Goal: Transaction & Acquisition: Purchase product/service

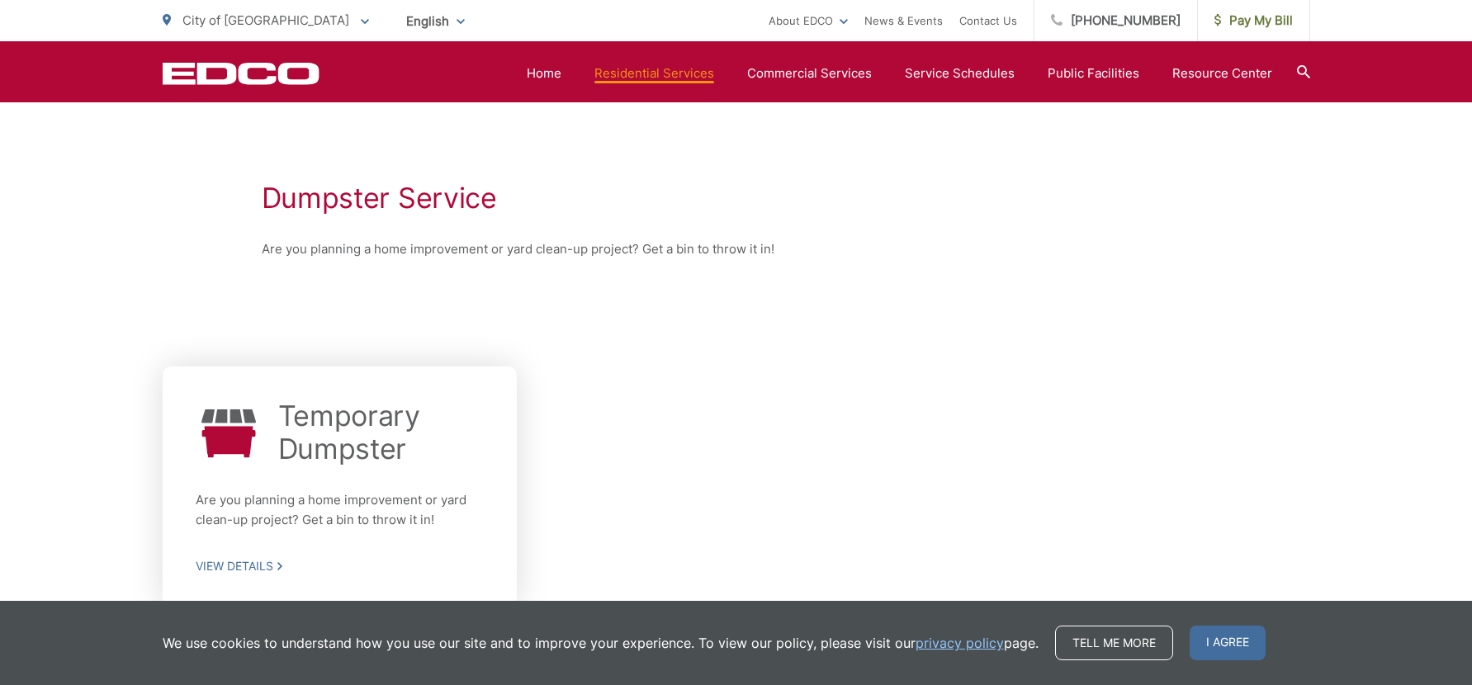
scroll to position [330, 0]
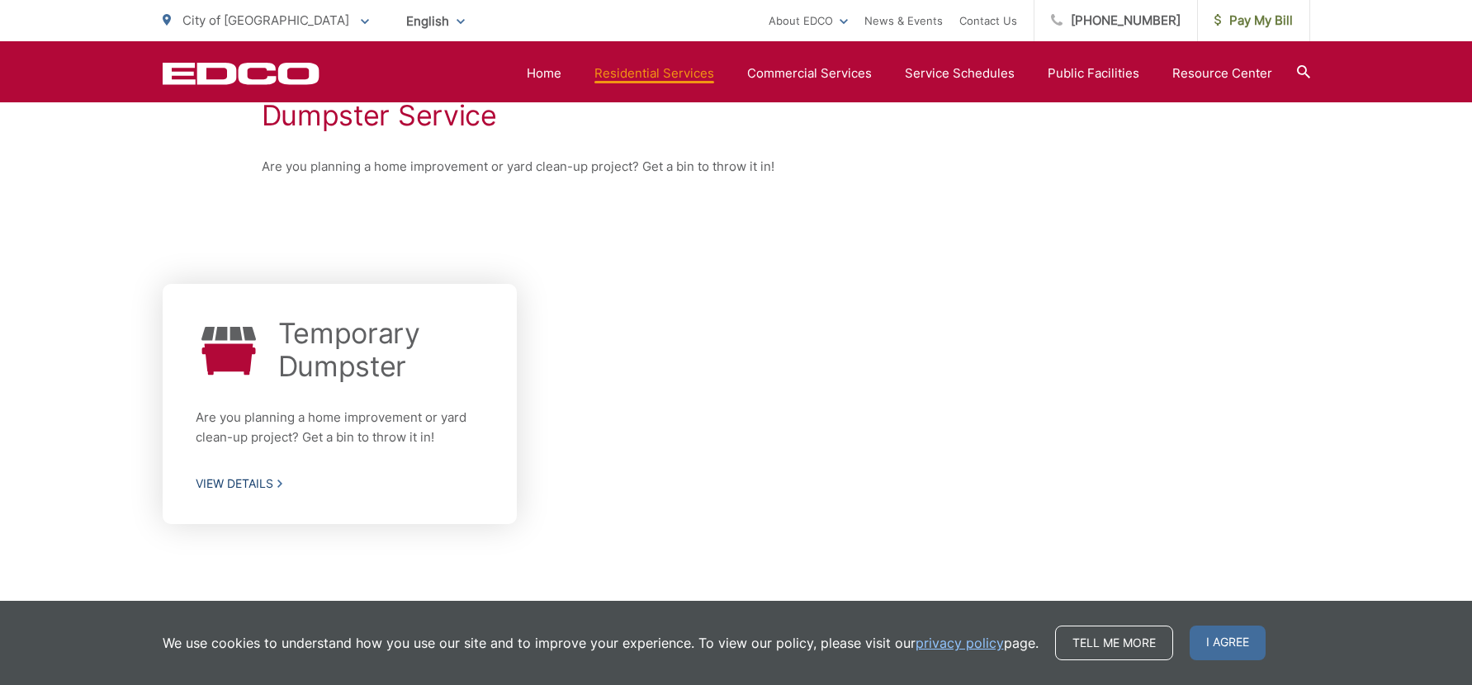
click at [379, 385] on div "Temporary Dumpster Are you planning a home improvement or yard clean-up project…" at bounding box center [340, 404] width 289 height 174
click at [269, 441] on p "Are you planning a home improvement or yard clean-up project? Get a bin to thro…" at bounding box center [340, 428] width 289 height 40
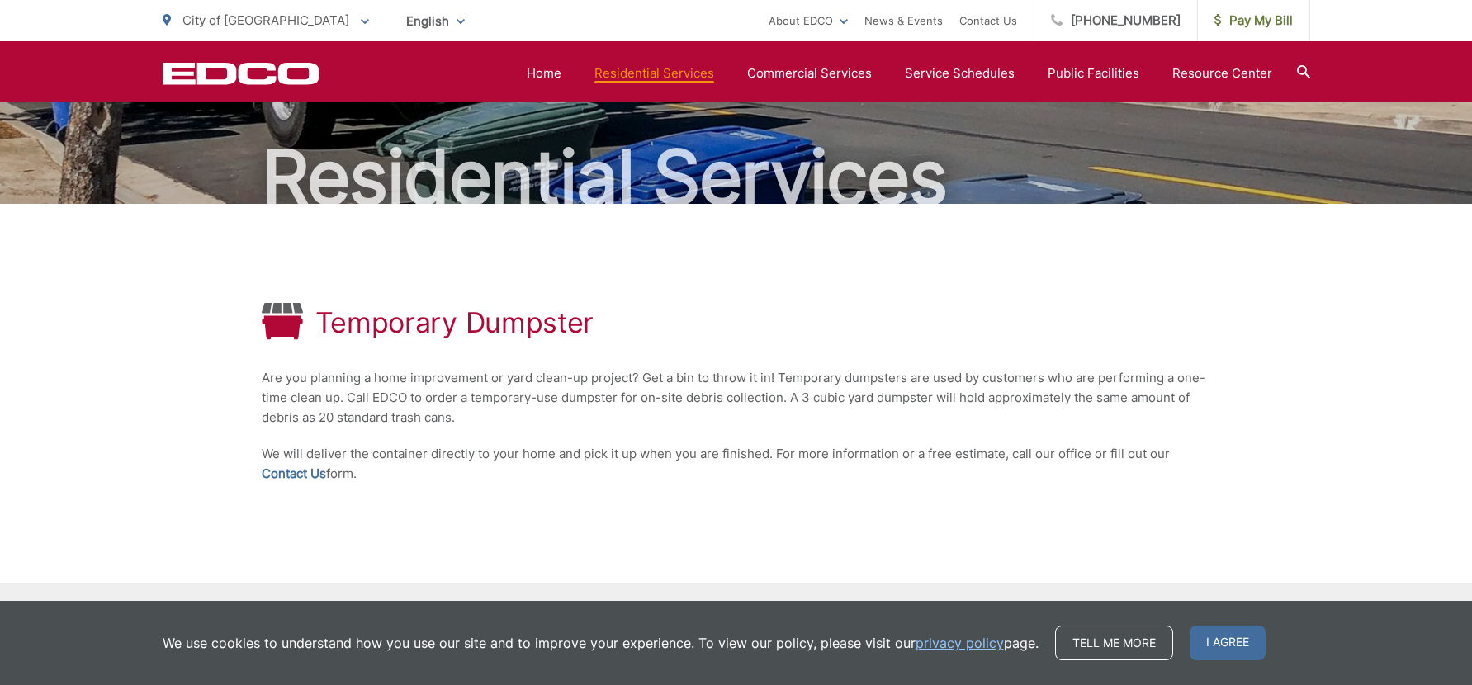
scroll to position [276, 0]
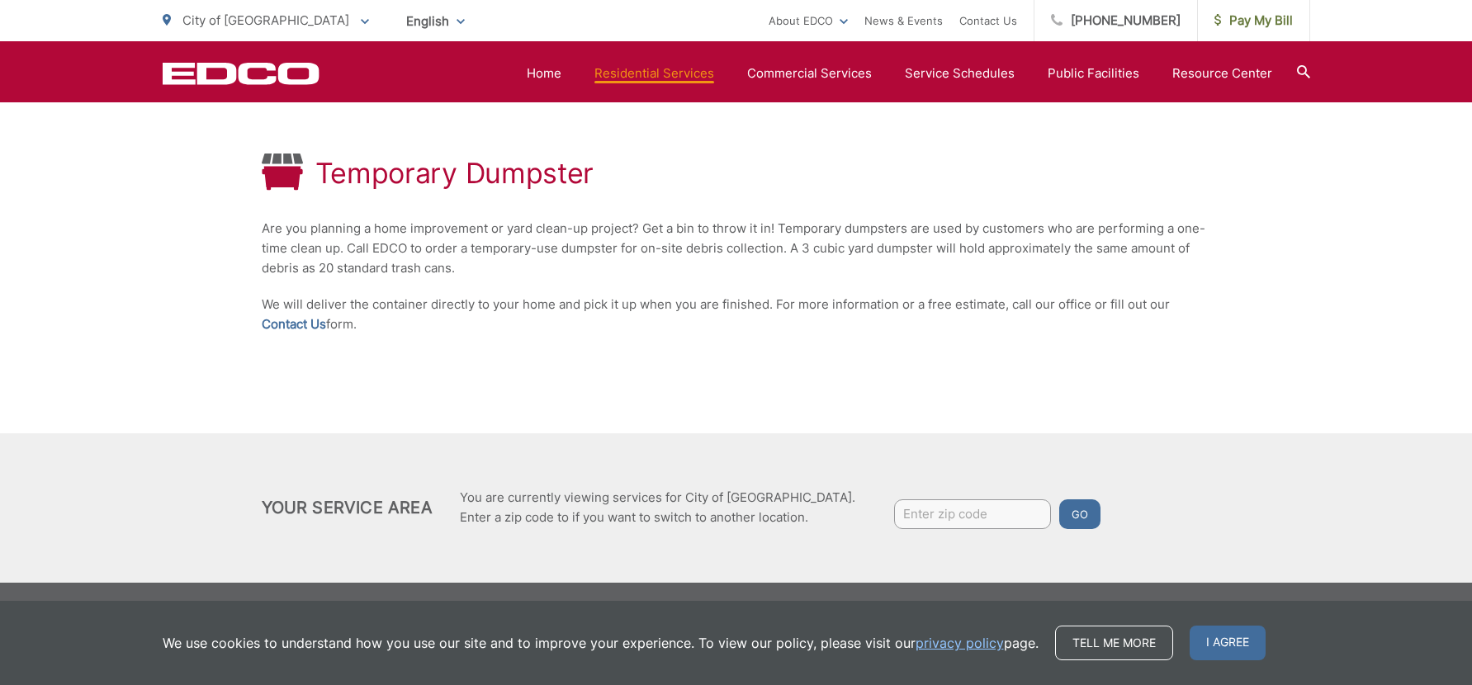
click at [932, 504] on input "Enter zip code" at bounding box center [972, 514] width 157 height 30
click at [894, 522] on input "Enter zip code" at bounding box center [972, 514] width 157 height 30
type input "92154"
click at [1059, 513] on button "Go" at bounding box center [1079, 514] width 41 height 30
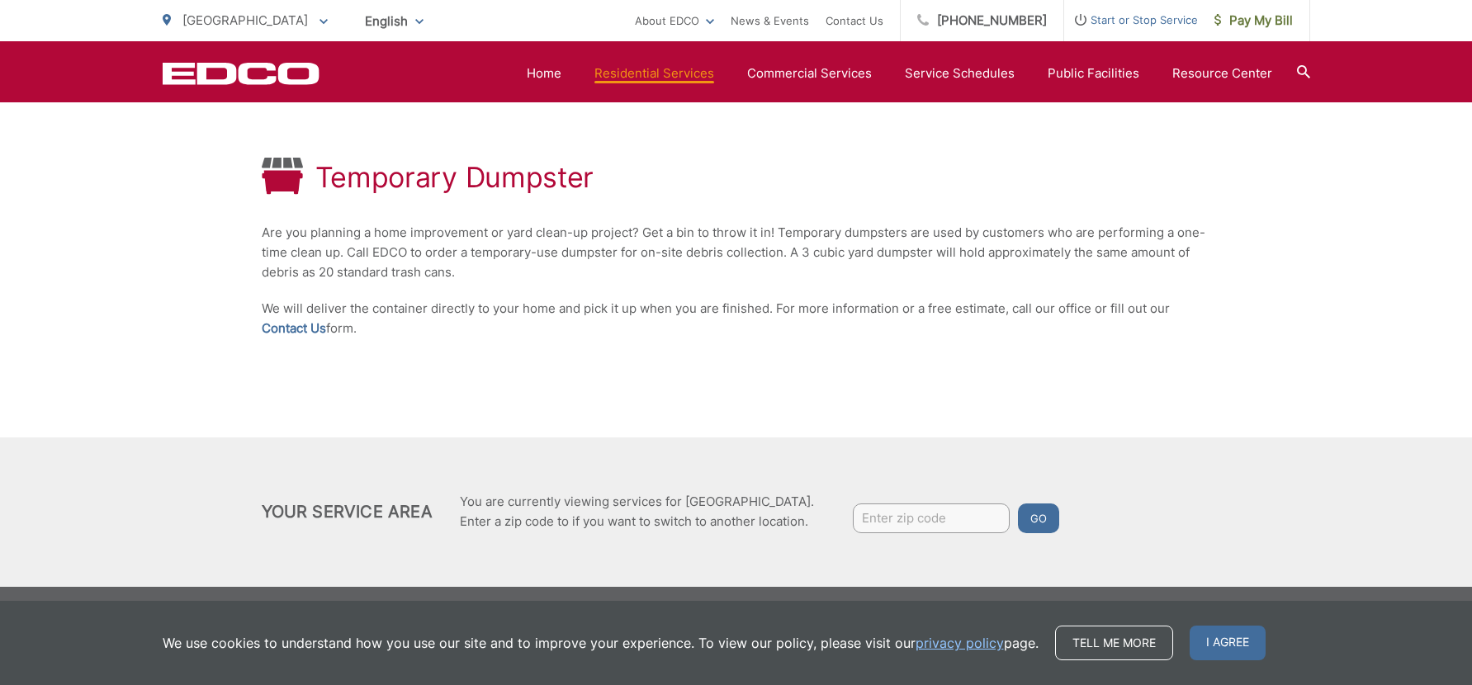
scroll to position [276, 0]
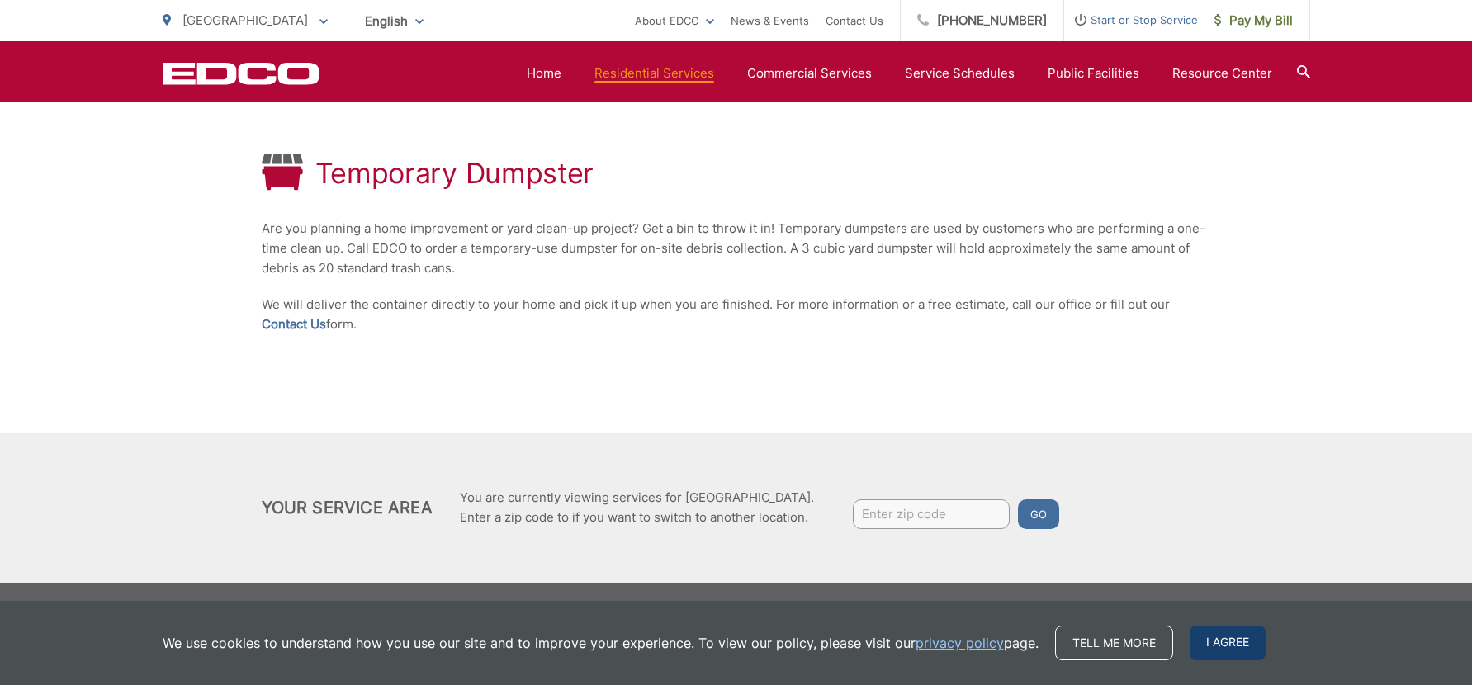
click at [1241, 646] on span "I agree" at bounding box center [1227, 643] width 76 height 35
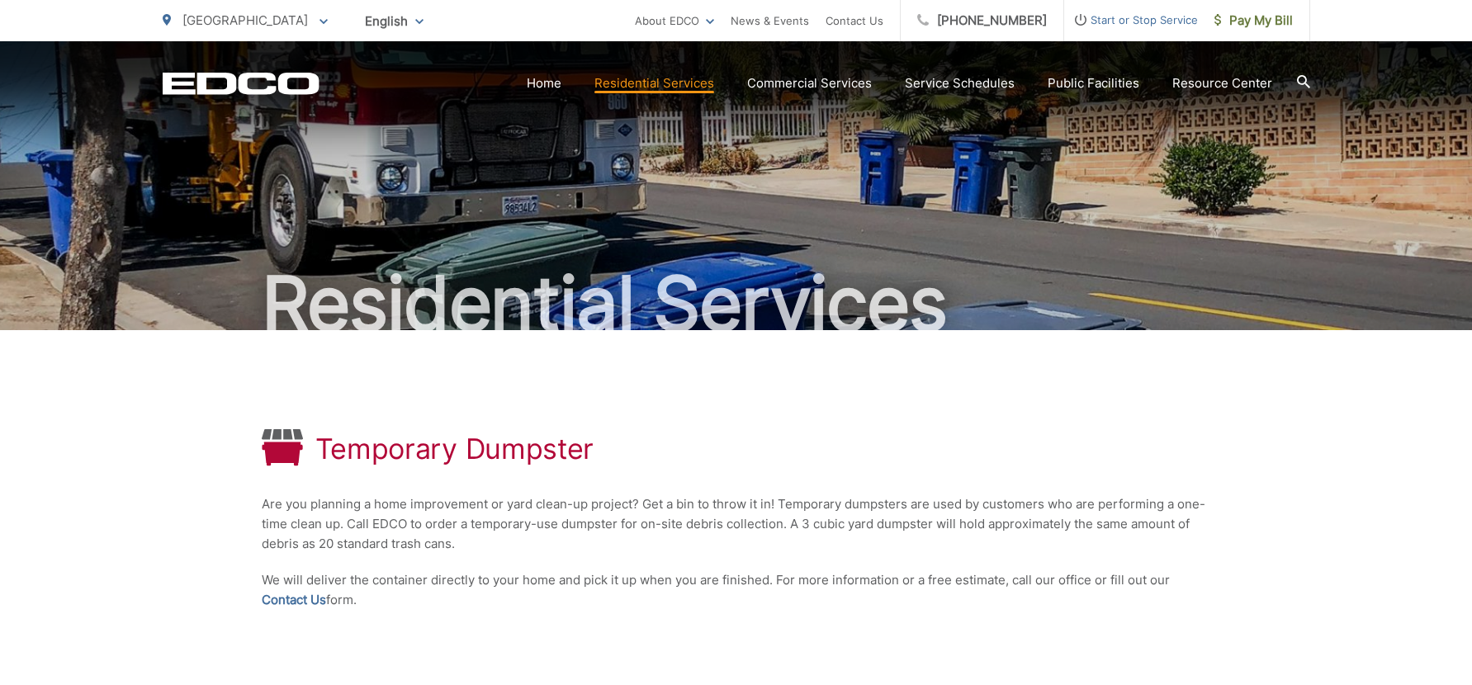
scroll to position [248, 0]
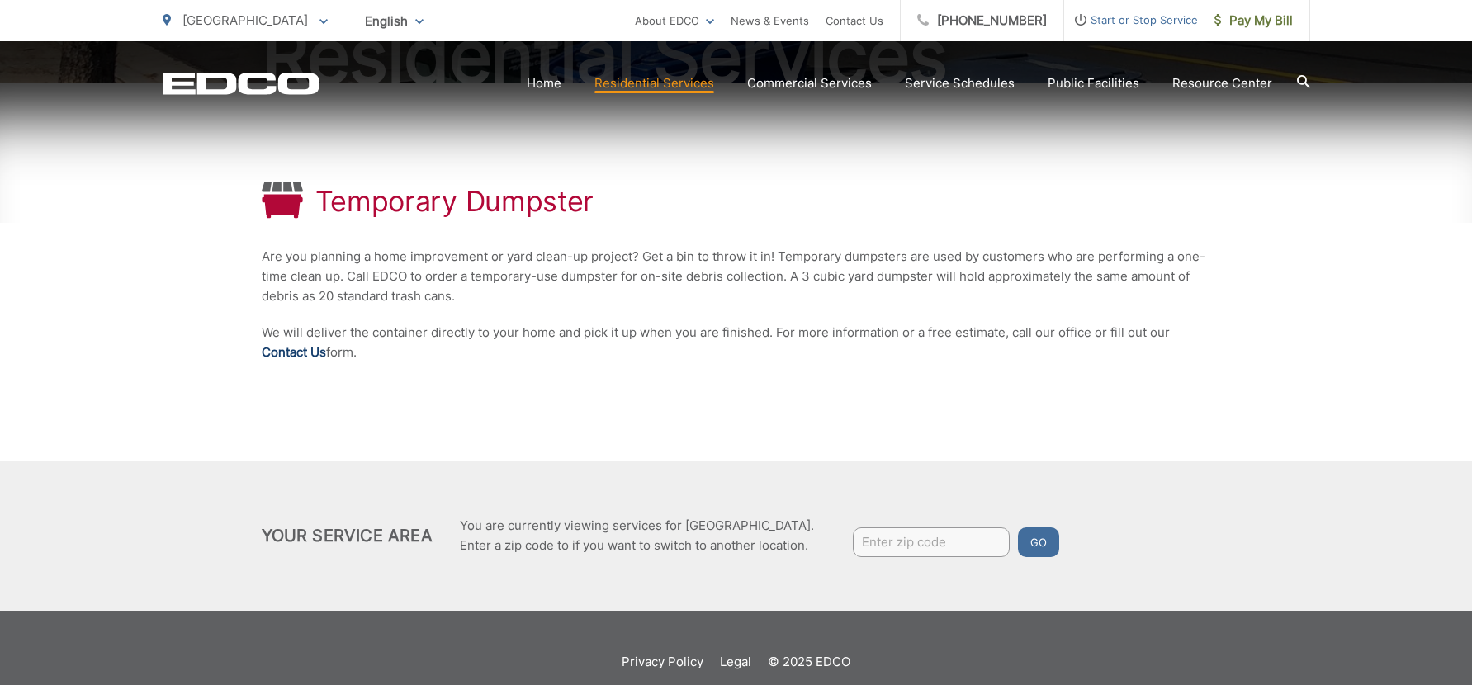
click at [291, 354] on link "Contact Us" at bounding box center [294, 353] width 64 height 20
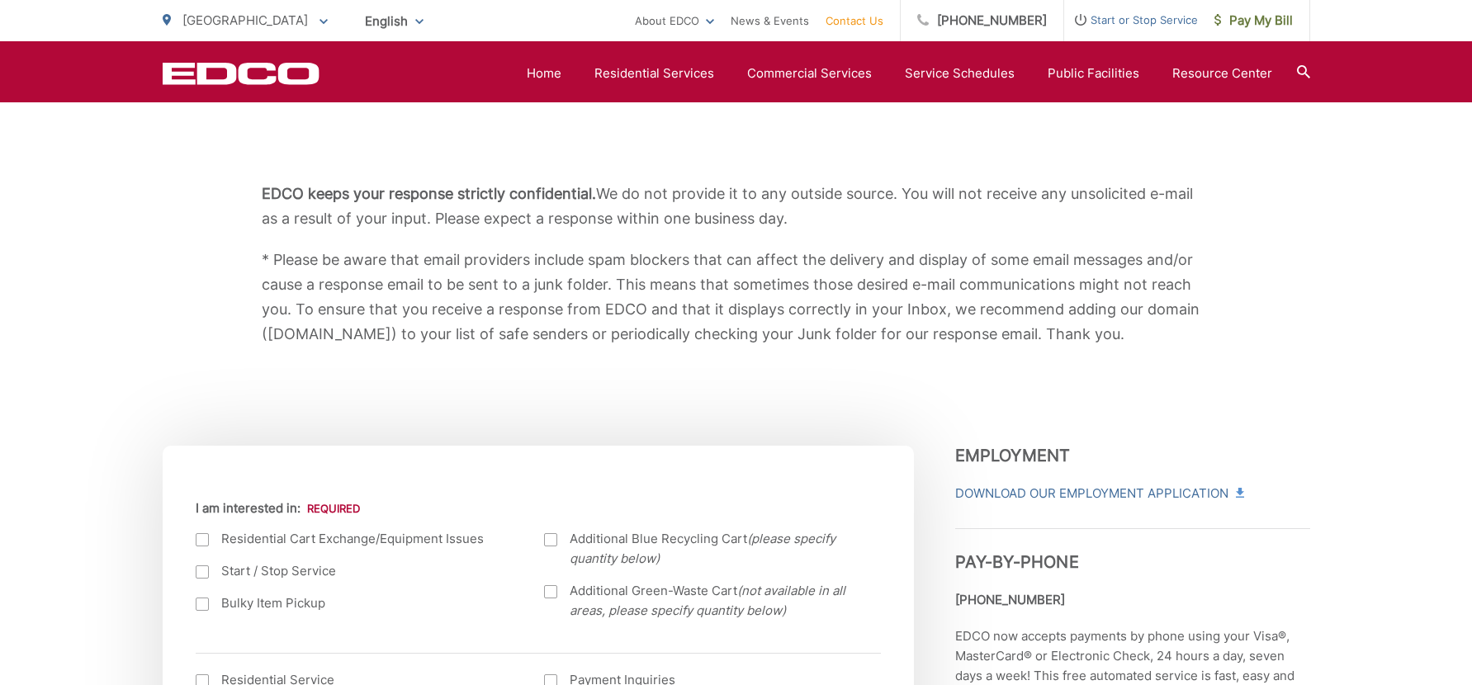
scroll to position [660, 0]
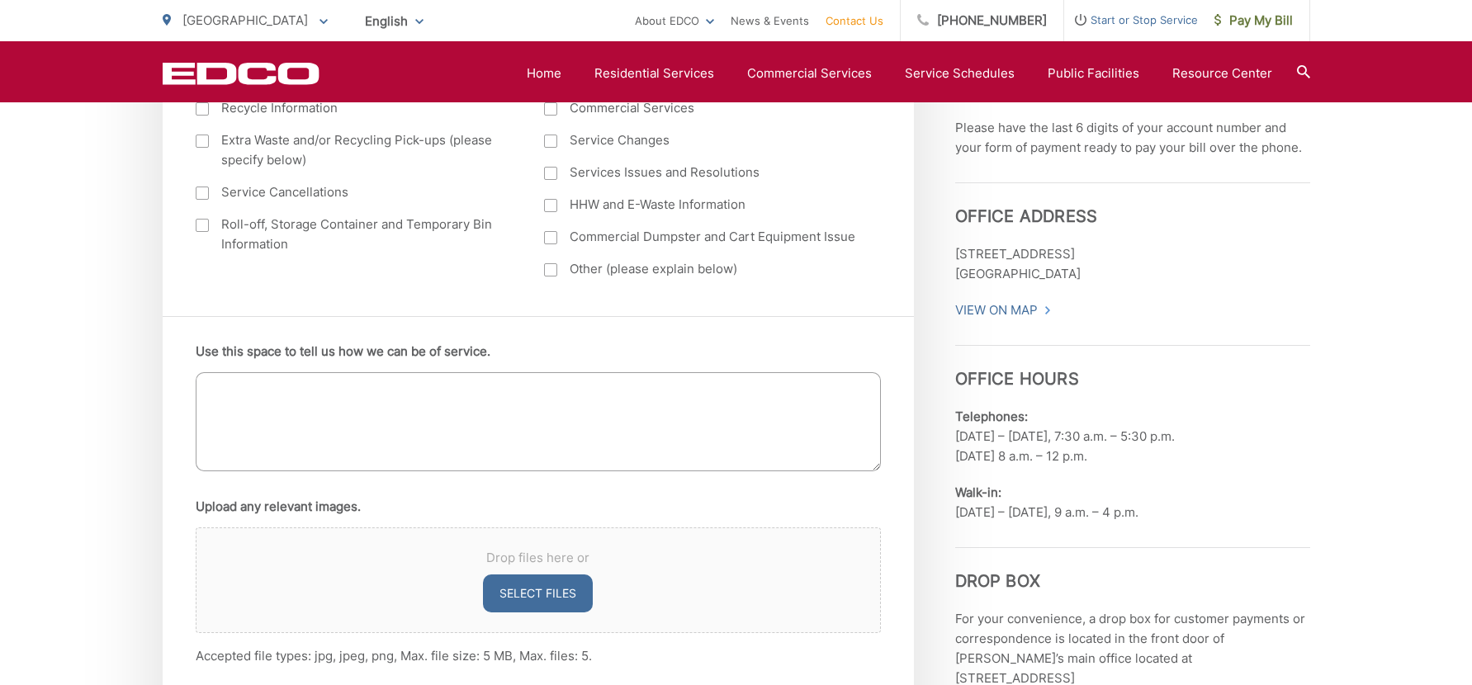
scroll to position [439, 0]
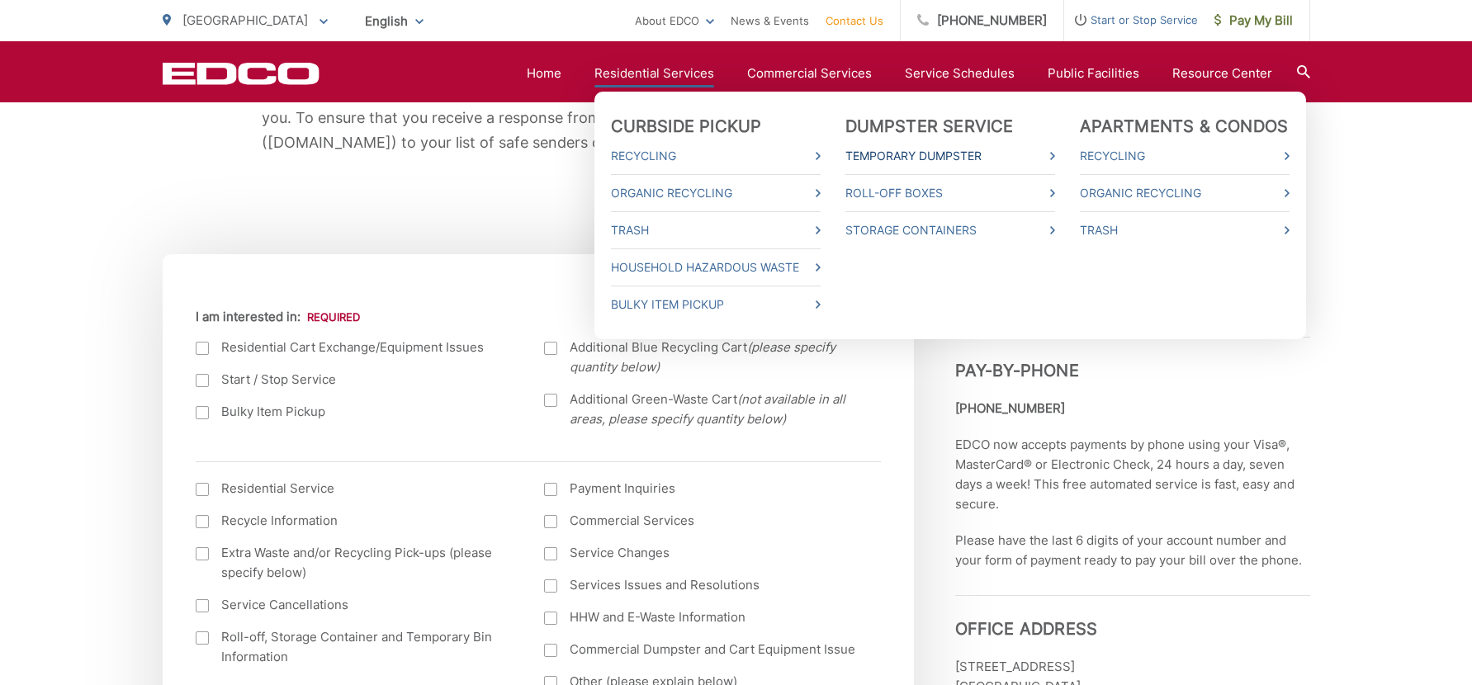
click at [939, 156] on link "Temporary Dumpster" at bounding box center [950, 156] width 210 height 20
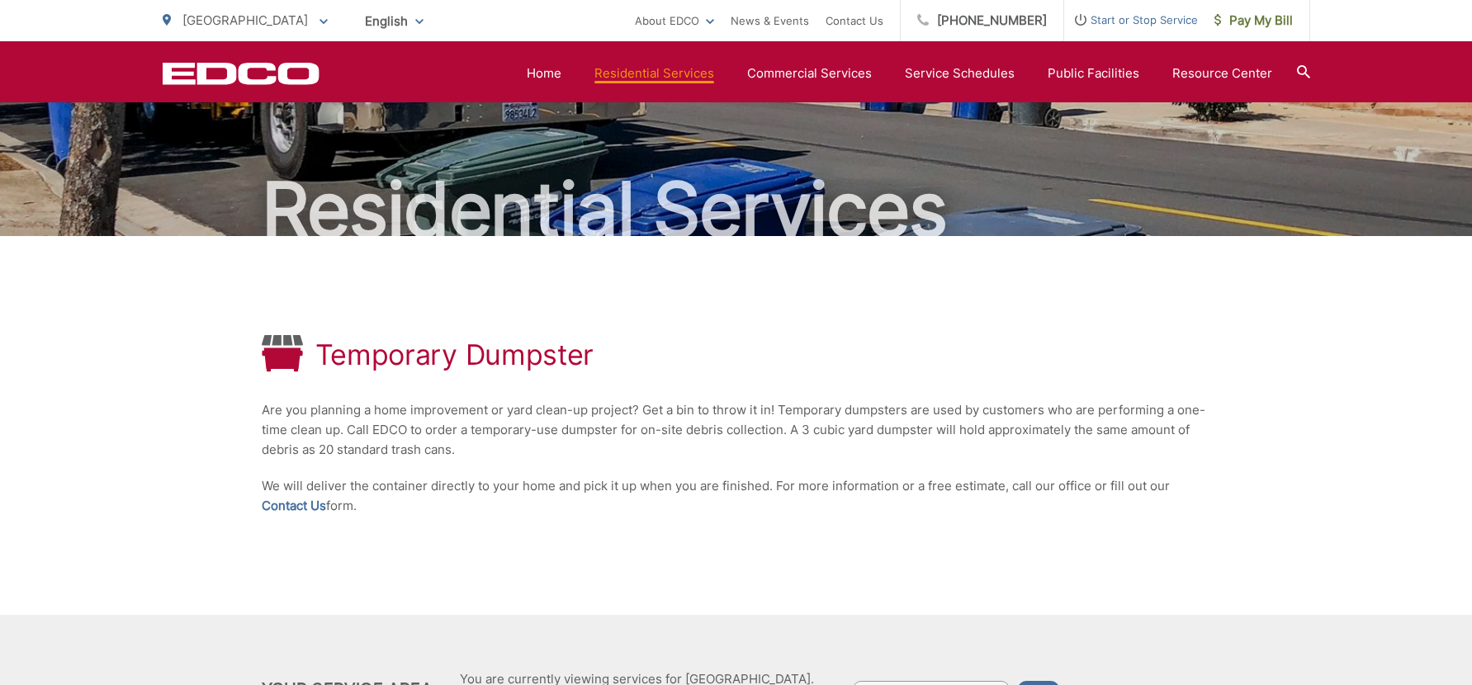
scroll to position [276, 0]
